Goal: Task Accomplishment & Management: Manage account settings

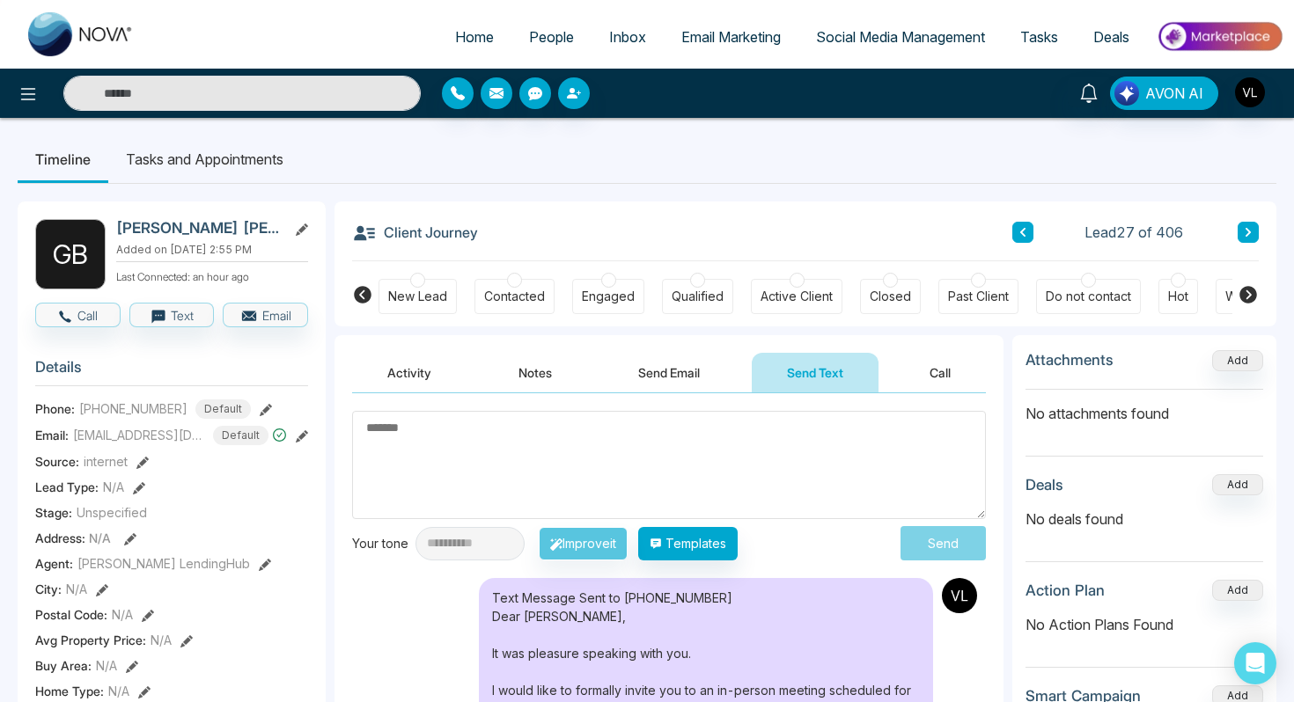
click at [543, 50] on link "People" at bounding box center [551, 36] width 80 height 33
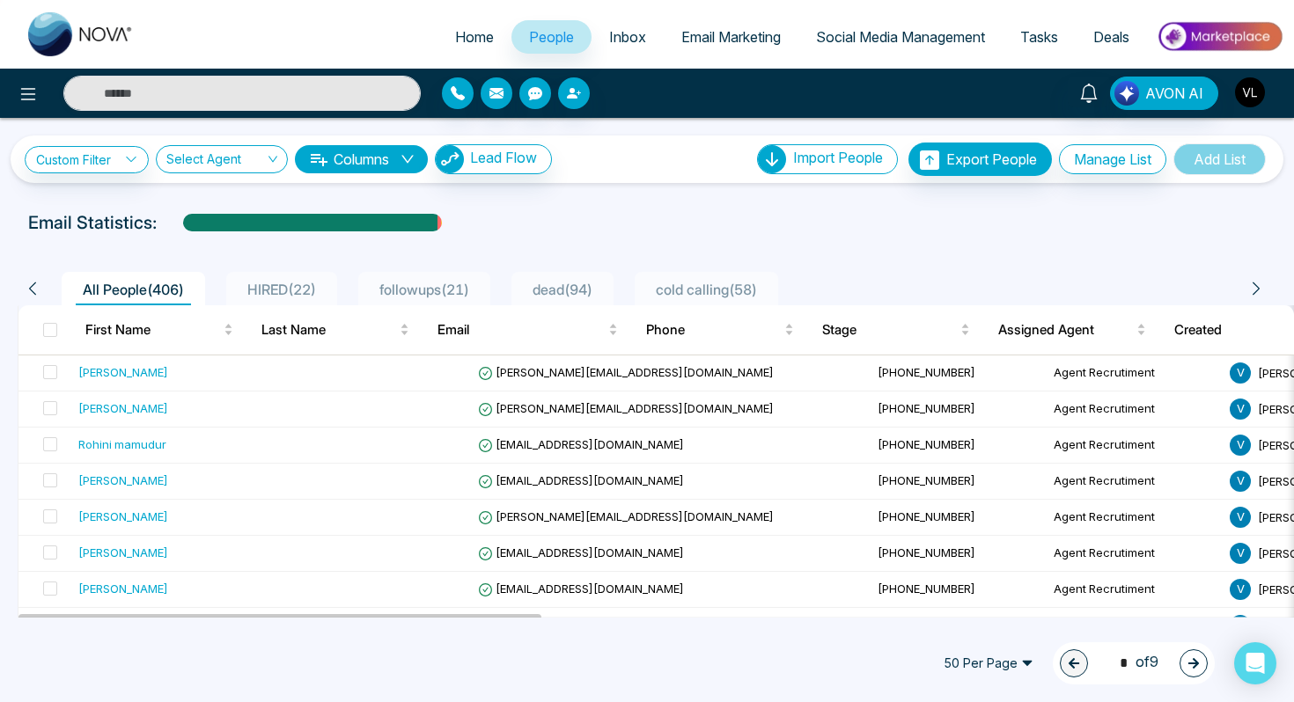
click at [1256, 95] on img "button" at bounding box center [1250, 92] width 30 height 30
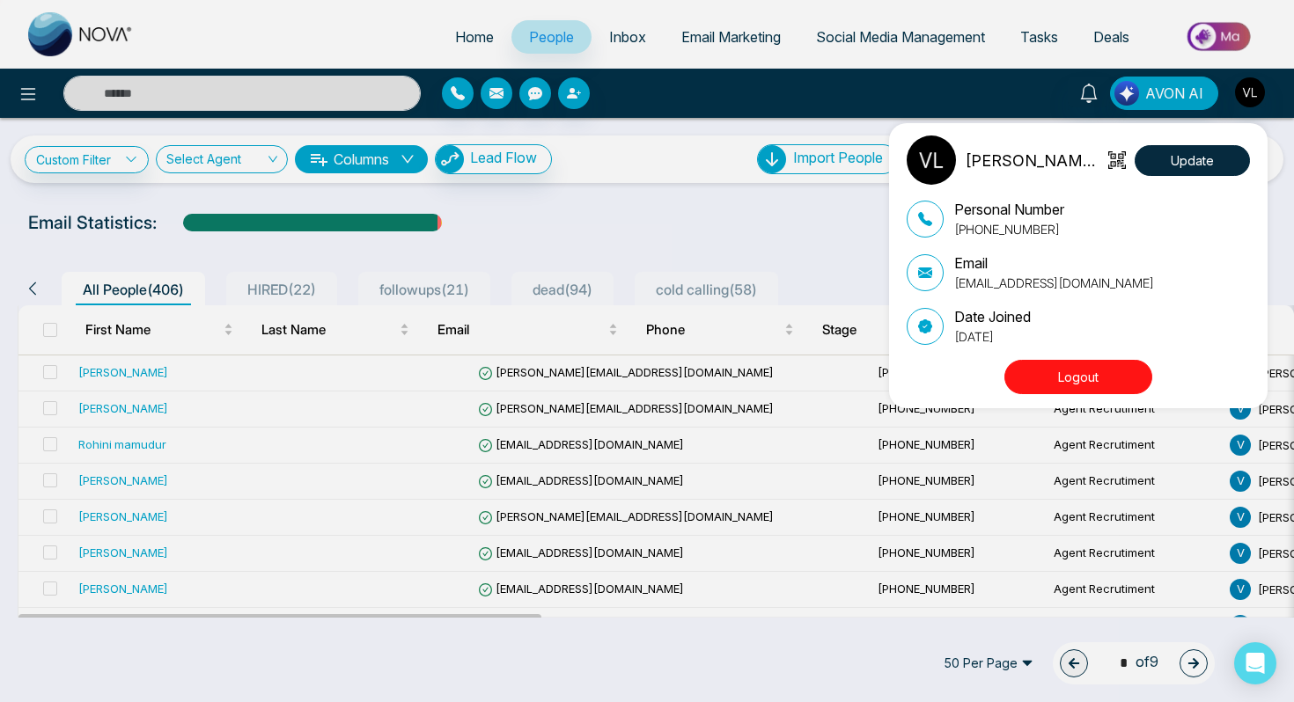
click at [1066, 371] on button "Logout" at bounding box center [1078, 377] width 148 height 34
